Goal: Entertainment & Leisure: Consume media (video, audio)

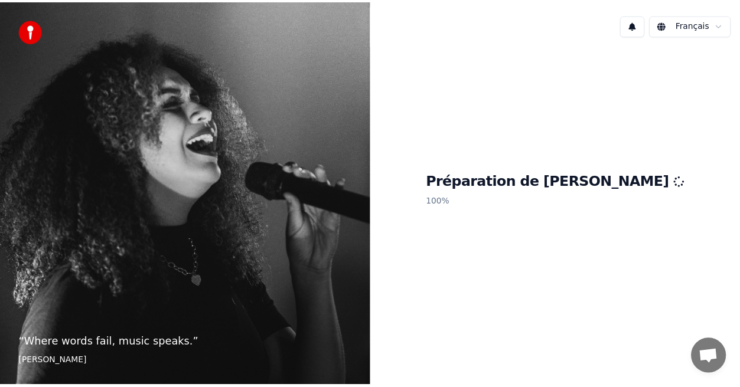
scroll to position [173, 0]
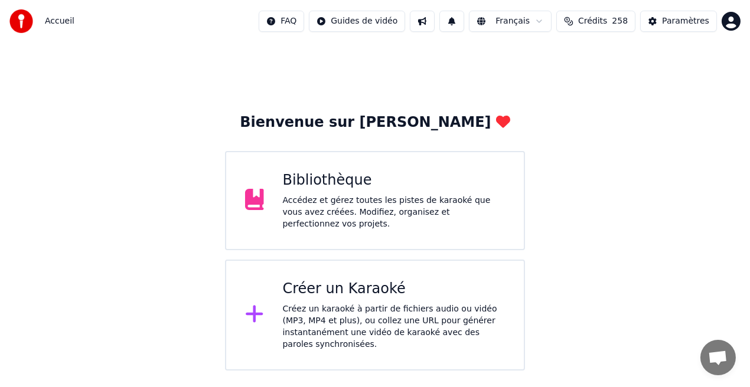
click at [416, 211] on div "Accédez et gérez toutes les pistes de karaoké que vous avez créées. Modifiez, o…" at bounding box center [394, 212] width 223 height 35
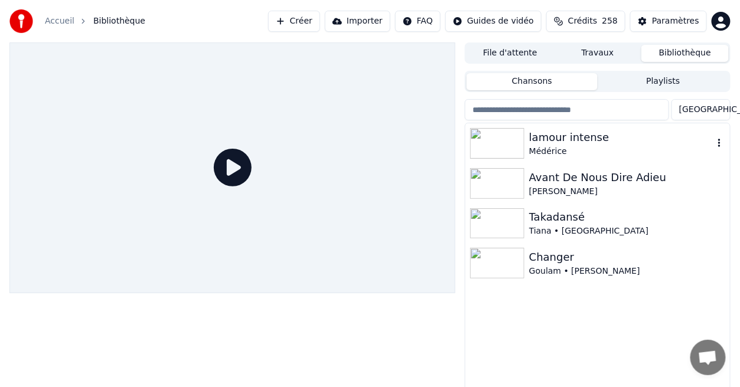
click at [552, 138] on div "lamour intense" at bounding box center [621, 137] width 184 height 17
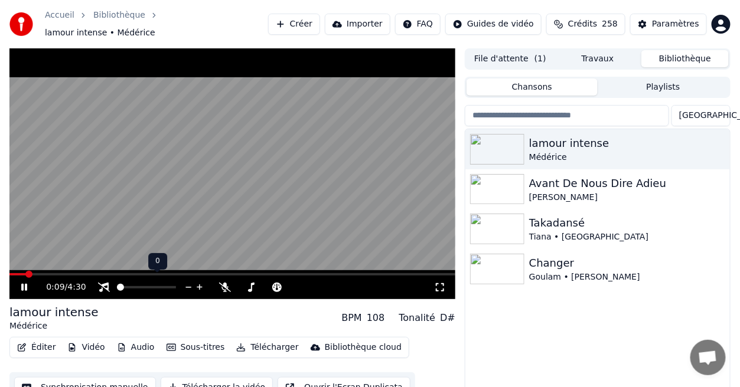
click at [117, 291] on span at bounding box center [120, 287] width 7 height 7
click at [23, 284] on icon at bounding box center [24, 287] width 6 height 7
click at [23, 283] on icon at bounding box center [24, 287] width 7 height 8
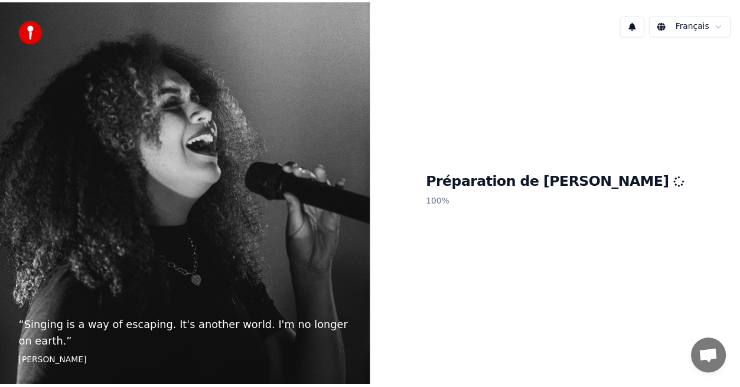
scroll to position [173, 0]
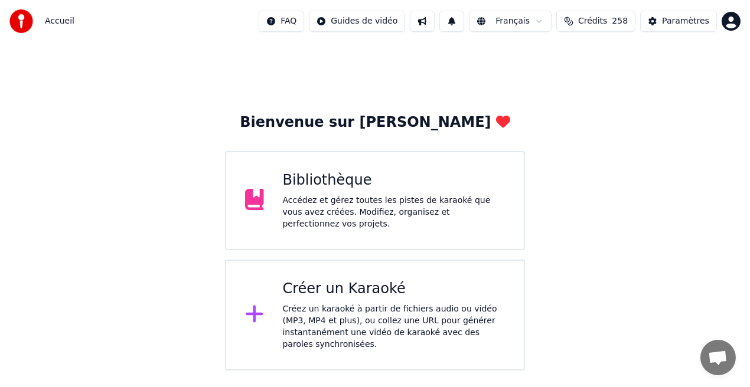
click at [423, 204] on div "Accédez et gérez toutes les pistes de karaoké que vous avez créées. Modifiez, o…" at bounding box center [394, 212] width 223 height 35
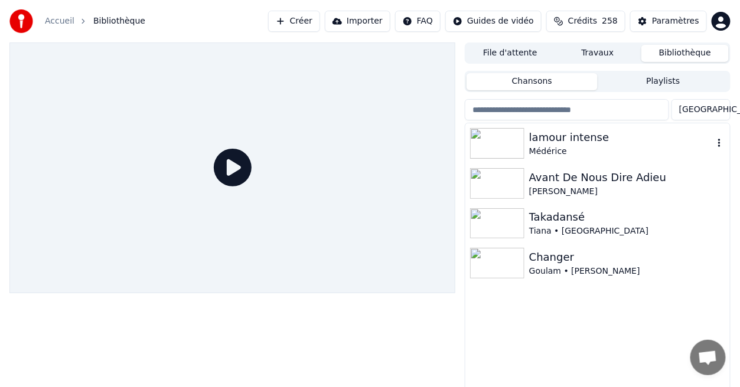
click at [535, 139] on div "lamour intense" at bounding box center [621, 137] width 184 height 17
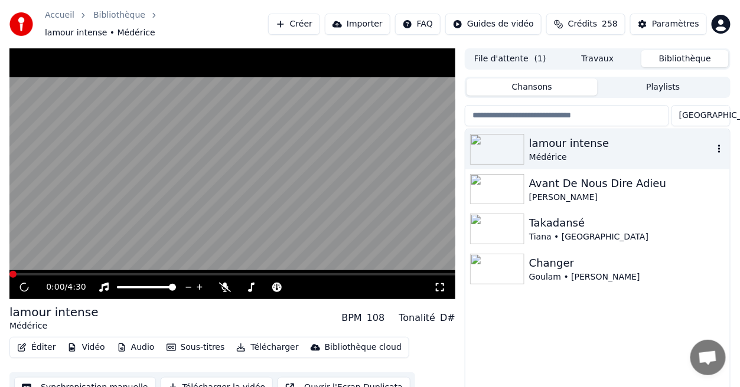
click at [535, 139] on div "lamour intense" at bounding box center [621, 143] width 184 height 17
click at [106, 283] on icon at bounding box center [104, 287] width 12 height 9
click at [26, 284] on icon at bounding box center [24, 287] width 6 height 7
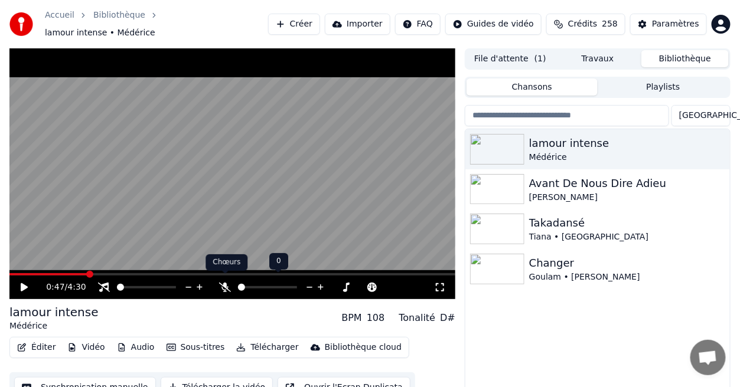
click at [227, 283] on icon at bounding box center [225, 287] width 12 height 9
click at [21, 283] on icon at bounding box center [32, 287] width 27 height 9
click at [96, 271] on span at bounding box center [97, 274] width 7 height 7
click at [24, 283] on icon at bounding box center [32, 287] width 27 height 9
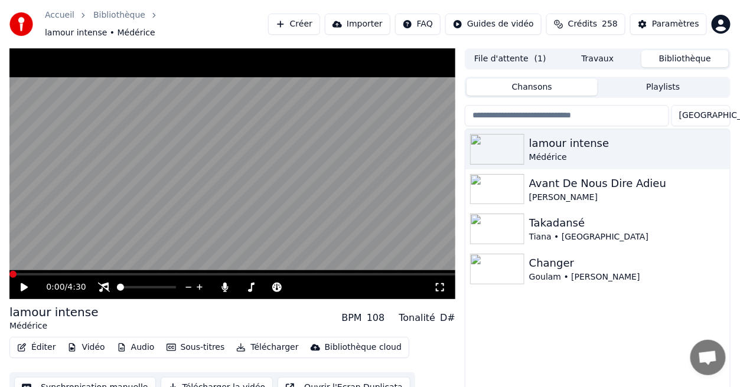
click at [9, 276] on span at bounding box center [12, 274] width 7 height 7
click at [25, 283] on icon at bounding box center [24, 287] width 7 height 8
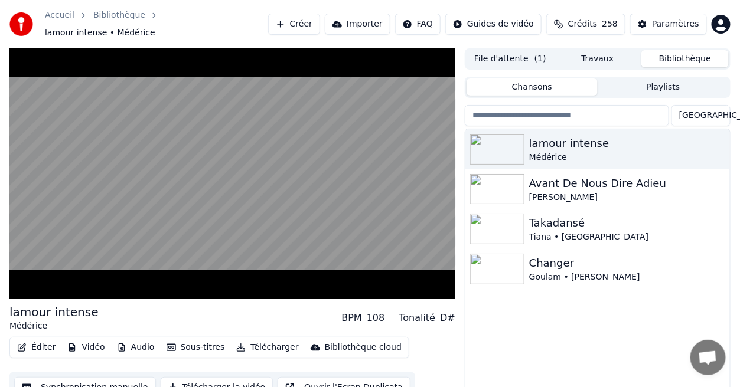
click at [525, 352] on div "lamour intense Médérice Avant De Nous Dire Adieu [PERSON_NAME] Takadansé Tiana …" at bounding box center [597, 273] width 264 height 289
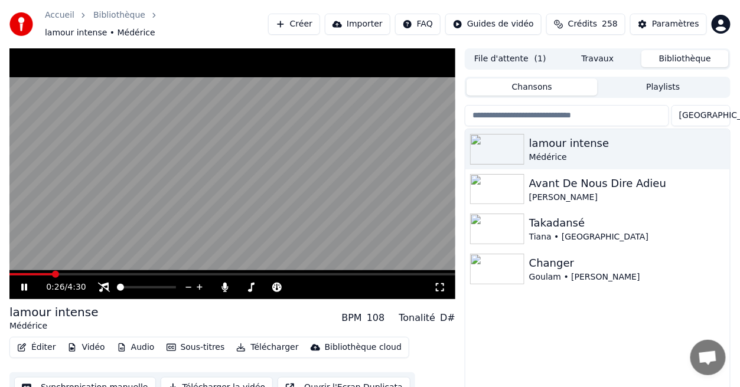
click at [27, 284] on icon at bounding box center [24, 287] width 6 height 7
click at [27, 283] on icon at bounding box center [32, 287] width 27 height 9
click at [27, 283] on icon at bounding box center [24, 287] width 7 height 8
click at [552, 152] on div "Médérice" at bounding box center [621, 158] width 184 height 12
